Goal: Transaction & Acquisition: Purchase product/service

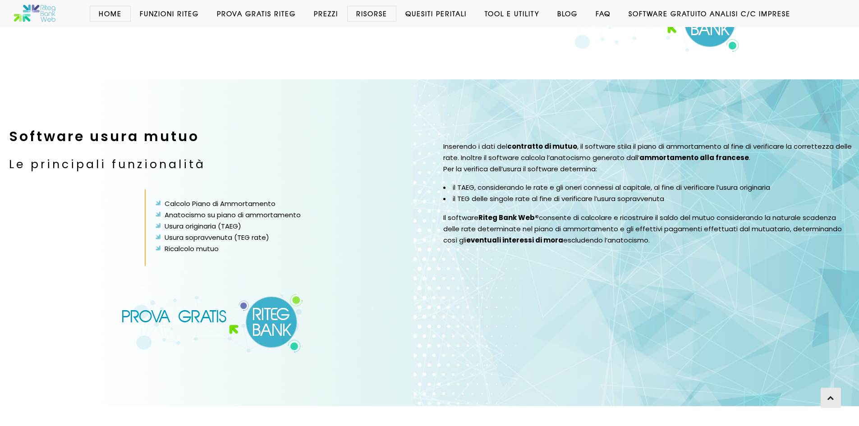
scroll to position [1691, 0]
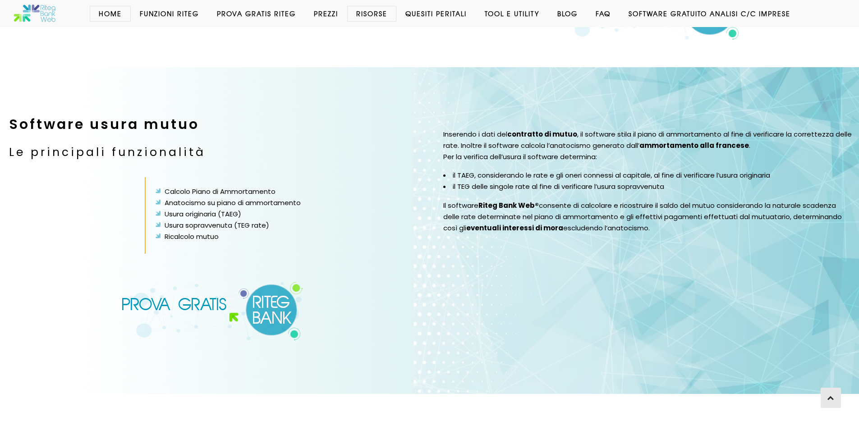
click at [271, 286] on img at bounding box center [212, 311] width 183 height 60
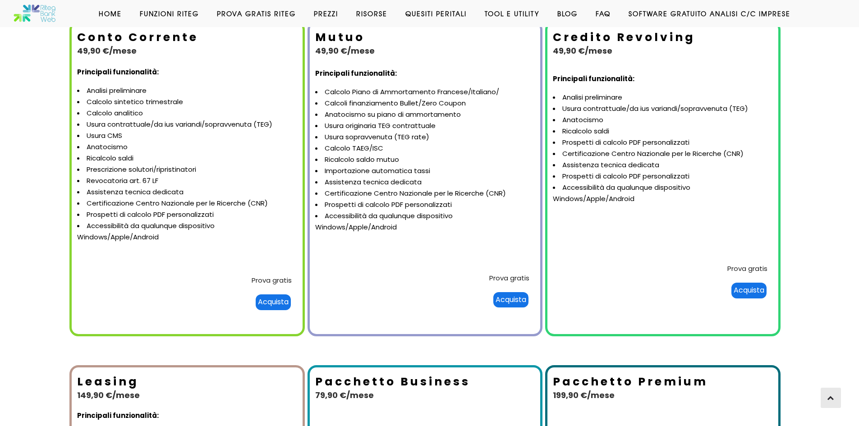
scroll to position [135, 0]
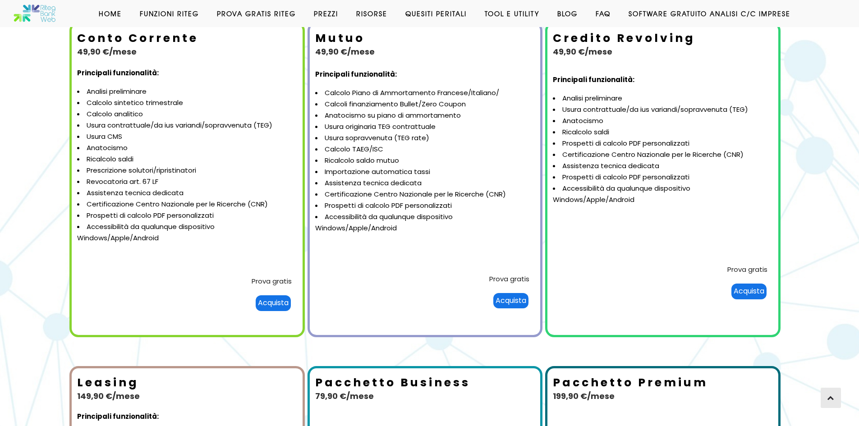
click at [514, 297] on div "Acquista" at bounding box center [510, 301] width 35 height 16
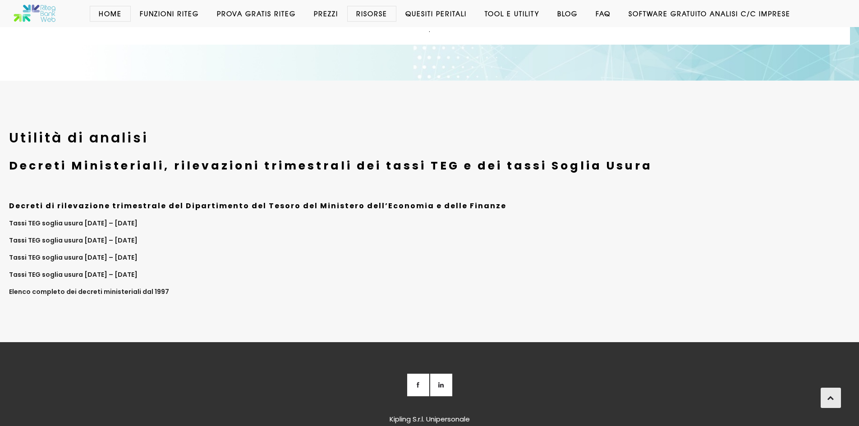
scroll to position [3527, 0]
